Goal: Task Accomplishment & Management: Manage account settings

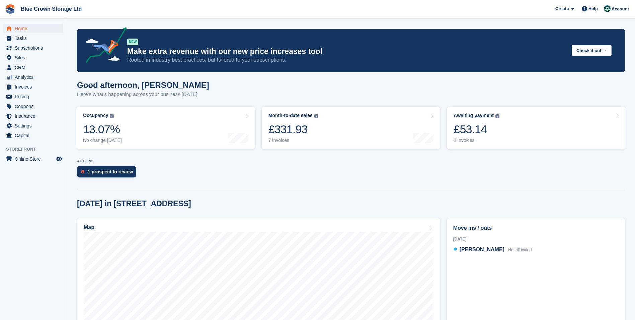
scroll to position [67, 0]
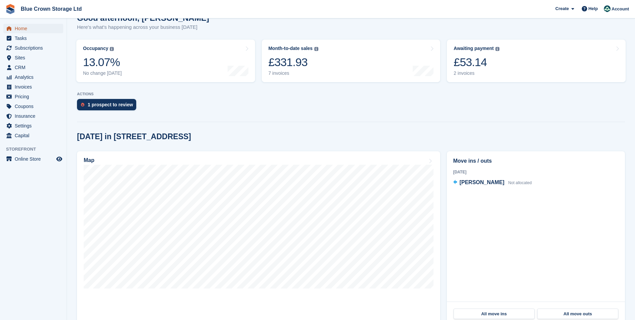
click at [13, 29] on link "Home" at bounding box center [33, 28] width 60 height 9
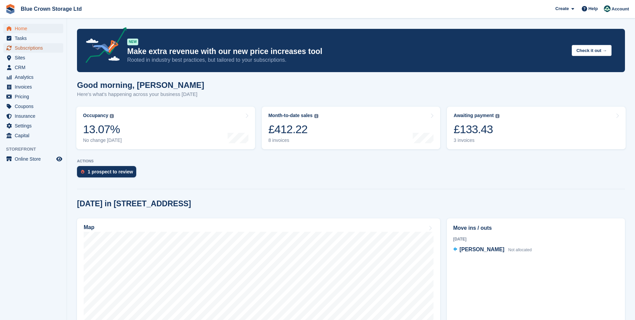
click at [39, 46] on span "Subscriptions" at bounding box center [35, 47] width 40 height 9
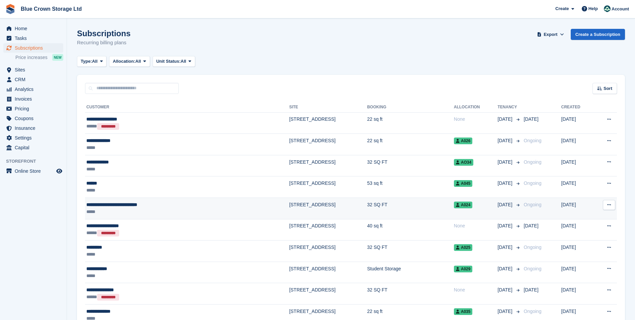
click at [159, 205] on div "**********" at bounding box center [146, 204] width 120 height 7
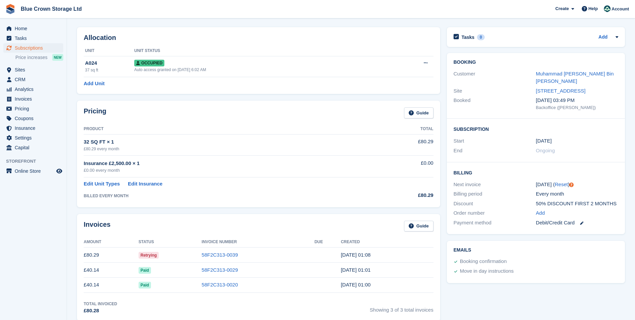
scroll to position [33, 0]
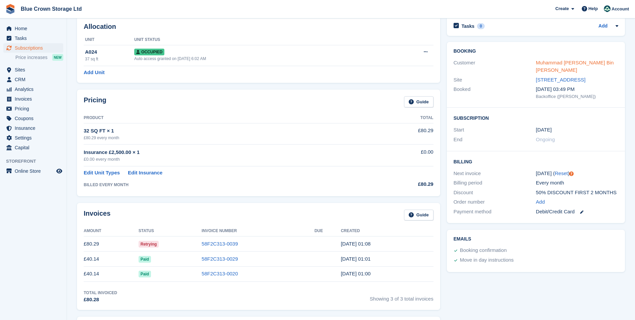
click at [541, 62] on link "Muhammad Izzat Faiq Bin Ismail" at bounding box center [575, 66] width 78 height 13
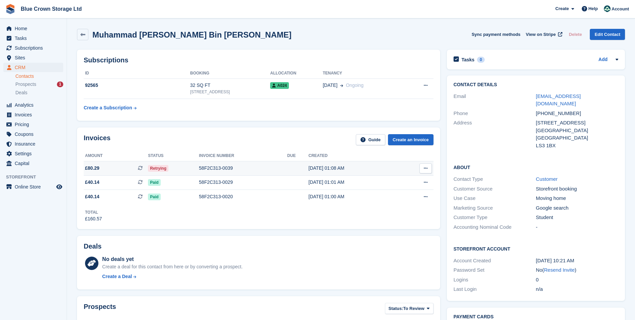
click at [429, 165] on button at bounding box center [426, 168] width 12 height 10
click at [261, 30] on div "Muhammad Izzat Faiq Bin Ismail Sync payment methods View on Stripe Delete Edit …" at bounding box center [351, 34] width 548 height 11
click at [24, 27] on span "Home" at bounding box center [35, 28] width 40 height 9
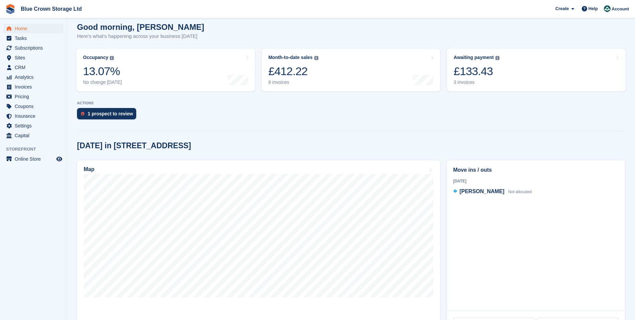
scroll to position [100, 0]
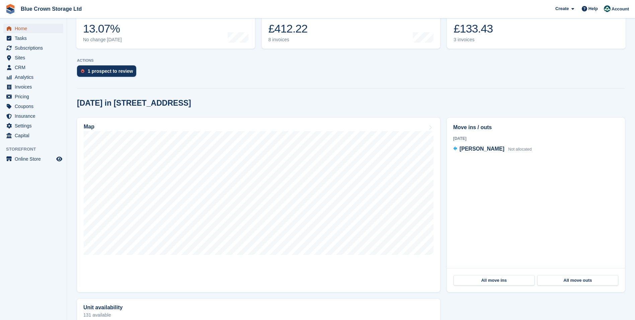
click at [24, 29] on span "Home" at bounding box center [35, 28] width 40 height 9
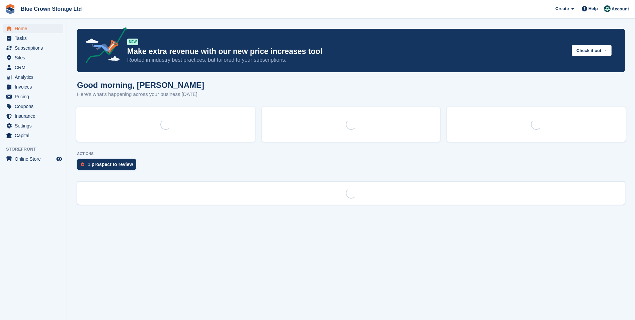
scroll to position [0, 0]
